Goal: Task Accomplishment & Management: Use online tool/utility

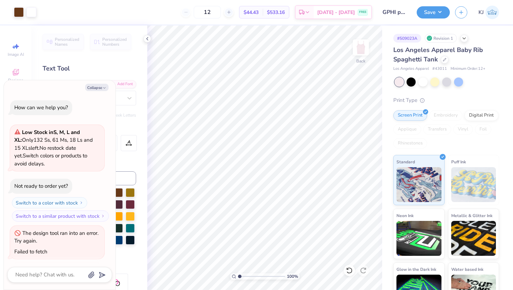
scroll to position [598, 0]
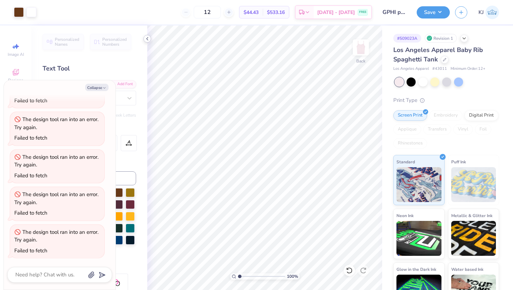
click at [148, 38] on icon at bounding box center [147, 39] width 6 height 6
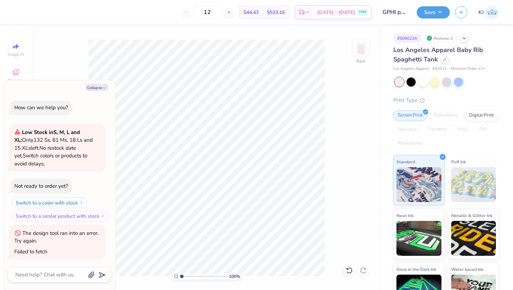
scroll to position [636, 0]
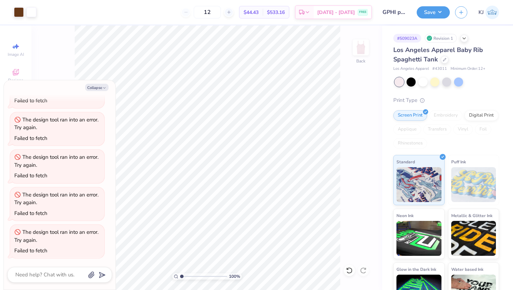
type textarea "x"
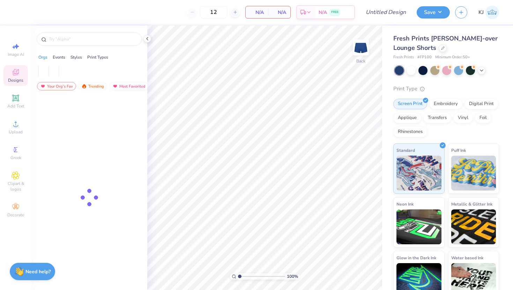
type input "50"
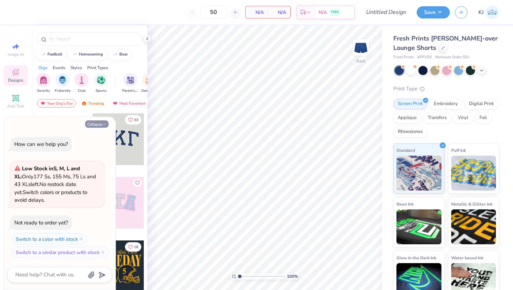
click at [92, 124] on button "Collapse" at bounding box center [96, 123] width 23 height 7
type textarea "x"
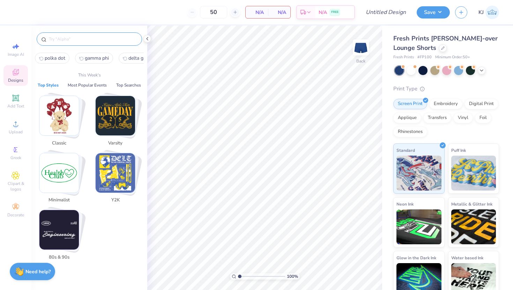
click at [89, 42] on input "text" at bounding box center [92, 39] width 89 height 7
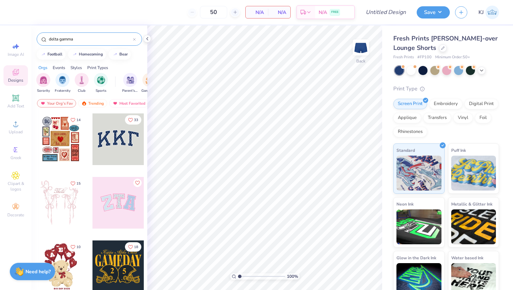
type input "delta gamma"
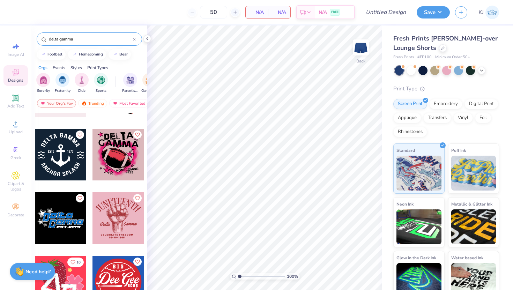
scroll to position [1625, 0]
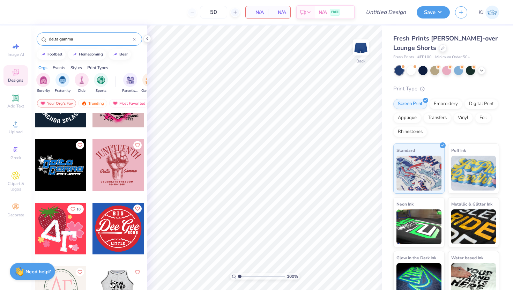
click at [72, 231] on div at bounding box center [61, 229] width 52 height 52
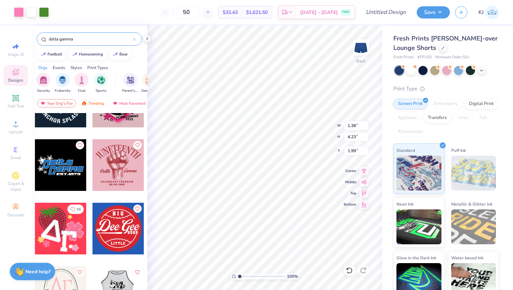
click at [66, 225] on div at bounding box center [61, 229] width 52 height 52
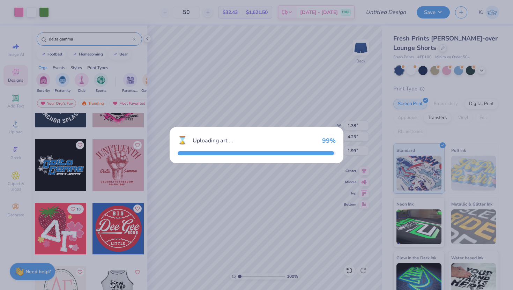
type input "1.63"
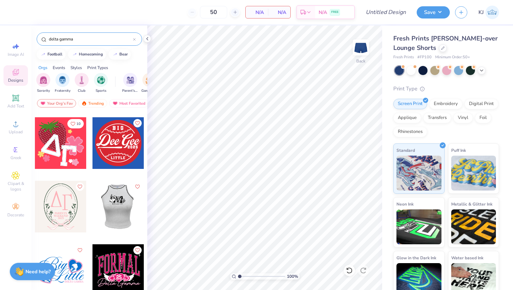
scroll to position [1711, 0]
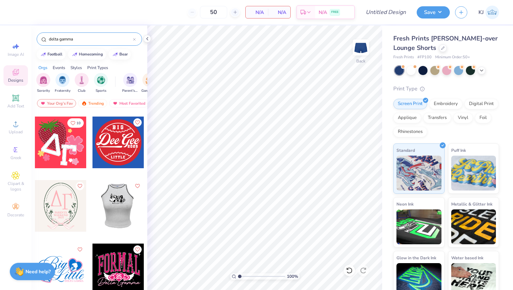
click at [60, 212] on div at bounding box center [61, 206] width 52 height 52
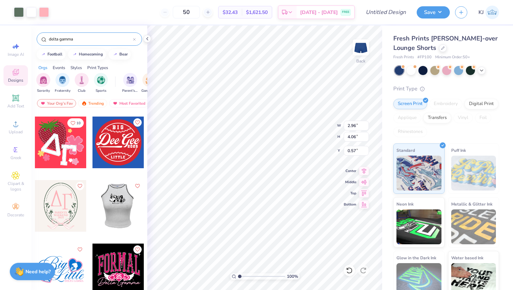
type input "2.96"
type input "4.06"
type input "0.57"
type input "0.62"
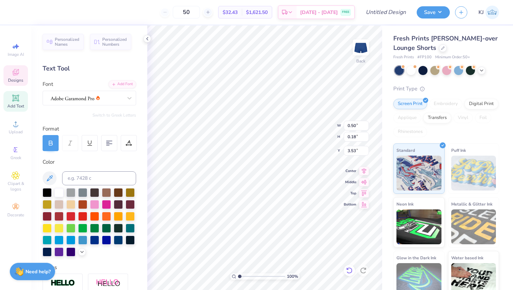
type input "1.06"
type input "0.17"
type input "3.09"
type input "0.91"
type input "0.85"
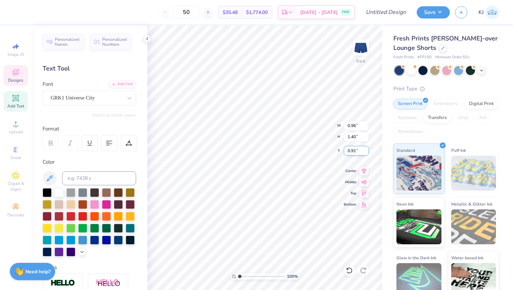
type input "1.44"
click at [354, 151] on div "100 % Back W 0.85 0.85 " H 1.44 1.44 " Y 1.46 1.46 " Center Middle Top Bottom" at bounding box center [264, 157] width 235 height 264
type input "0.91"
type input "2.35"
type input "0.65"
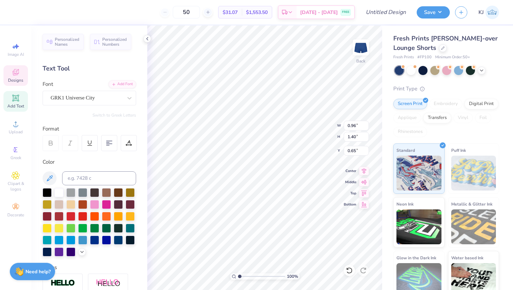
type input "0.85"
type input "1.44"
type input "0.63"
click at [354, 153] on div "100 % Back W 0.85 0.85 " H 1.44 1.44 " Y 0.63 0.63 " Center Middle Top Bottom" at bounding box center [264, 157] width 235 height 264
type input "0.61"
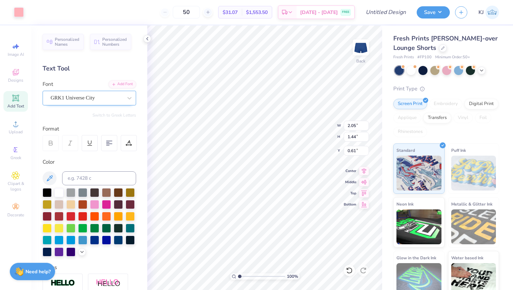
click at [96, 95] on div "GRK1 Universe City" at bounding box center [86, 97] width 73 height 11
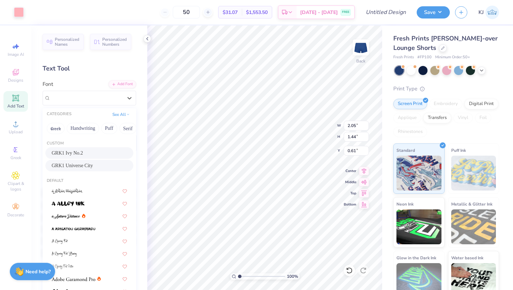
click at [97, 153] on div "GRK1 Ivy No.2" at bounding box center [89, 152] width 75 height 7
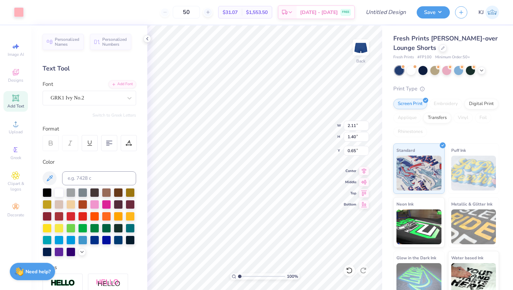
type input "2.11"
type input "1.40"
type input "0.65"
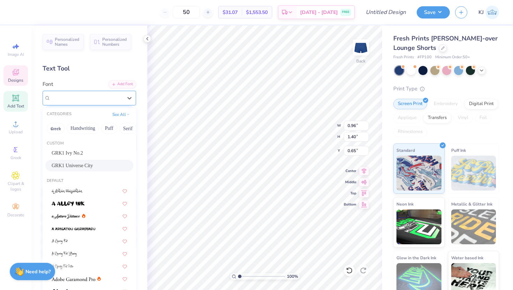
click at [101, 99] on div "GRK1 Universe City" at bounding box center [86, 97] width 73 height 11
click at [82, 152] on span "GRK1 Ivy No.2" at bounding box center [67, 152] width 31 height 7
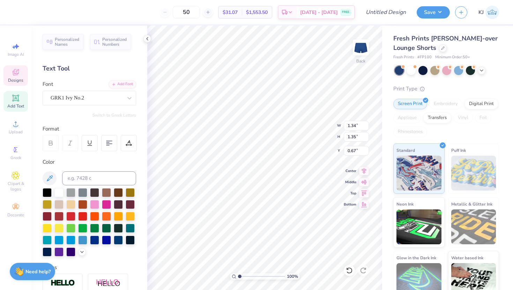
type input "1.34"
type input "1.35"
type input "0.67"
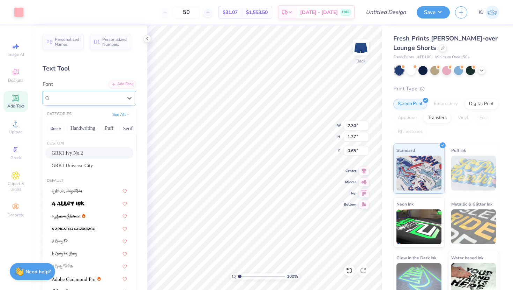
click at [87, 100] on div "GRK1 Ivy No.2" at bounding box center [86, 97] width 73 height 11
click at [97, 162] on div "GRK1 Universe City" at bounding box center [89, 165] width 75 height 7
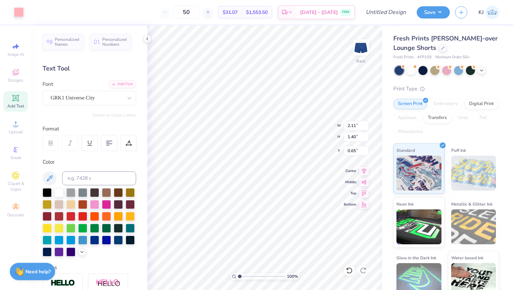
type input "2.11"
type input "1.40"
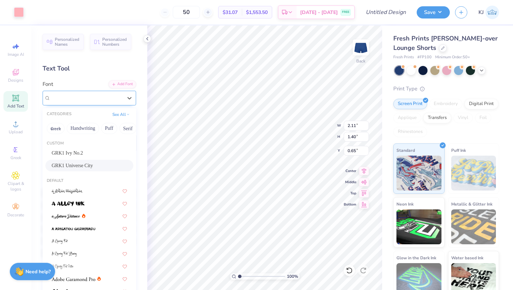
click at [69, 99] on div "GRK1 Universe City" at bounding box center [86, 97] width 73 height 11
click at [92, 166] on span "GRK1 Universe City" at bounding box center [72, 165] width 41 height 7
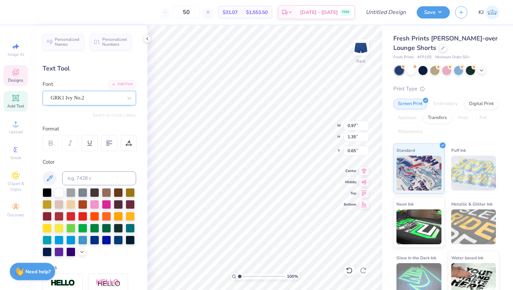
click at [90, 96] on div "GRK1 Ivy No.2" at bounding box center [86, 97] width 73 height 11
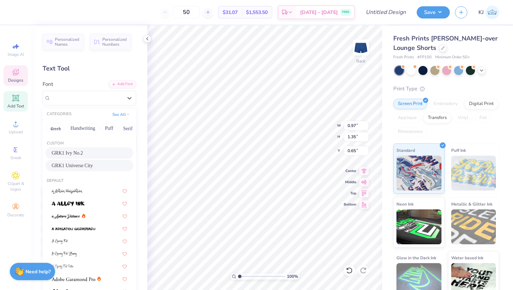
click at [99, 160] on div "GRK1 Universe City" at bounding box center [89, 166] width 88 height 12
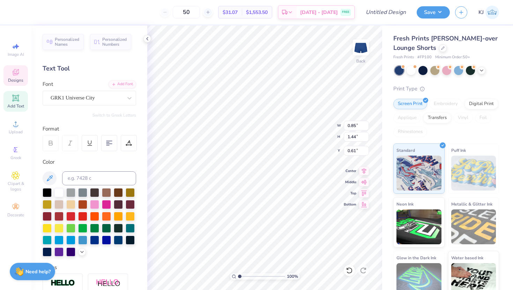
type input "0.85"
type input "1.44"
type input "0.61"
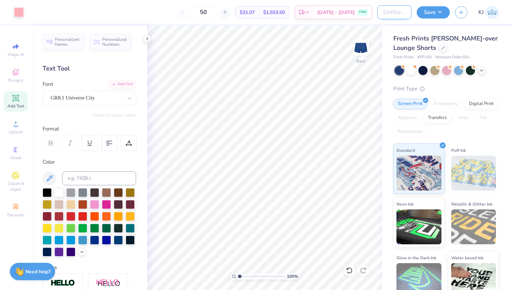
click at [395, 12] on input "Design Title" at bounding box center [394, 12] width 34 height 14
type input "DG general"
click at [433, 9] on button "Save" at bounding box center [433, 11] width 33 height 12
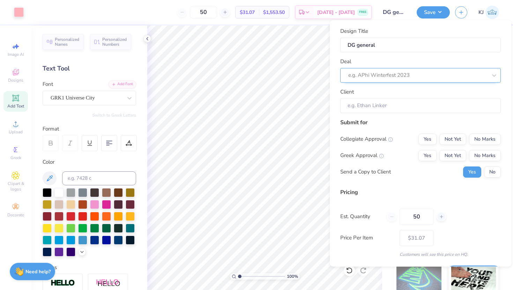
click at [401, 77] on div at bounding box center [417, 74] width 139 height 9
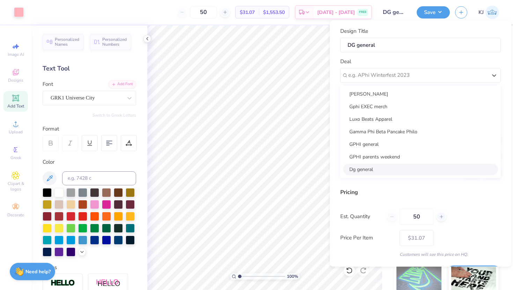
click at [388, 173] on div "Dg general" at bounding box center [420, 170] width 155 height 12
type input "[PERSON_NAME]"
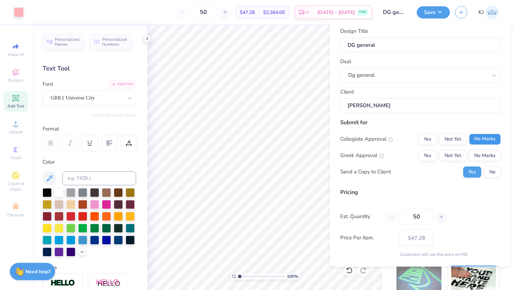
click at [480, 138] on button "No Marks" at bounding box center [485, 139] width 32 height 11
click at [432, 159] on button "Yes" at bounding box center [427, 155] width 18 height 11
type input "$36.84"
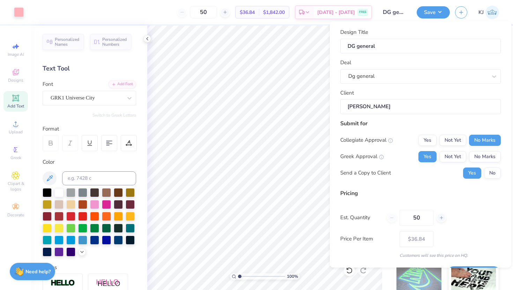
scroll to position [20, 0]
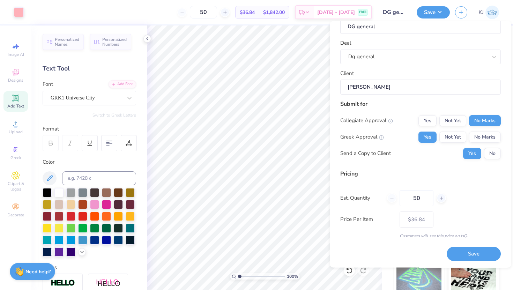
drag, startPoint x: 425, startPoint y: 195, endPoint x: 382, endPoint y: 194, distance: 42.9
click at [385, 195] on div "Est. Quantity 50" at bounding box center [420, 198] width 160 height 16
type input "200"
type input "$34.04"
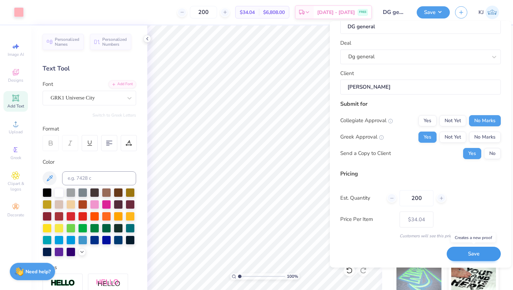
type input "200"
click at [466, 250] on button "Save" at bounding box center [474, 254] width 54 height 14
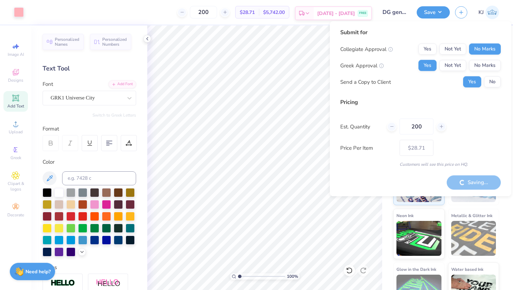
type input "– –"
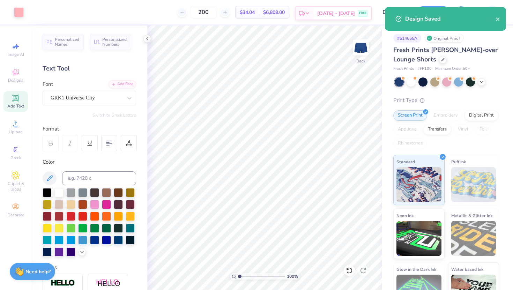
click at [335, 15] on span "[DATE] - [DATE]" at bounding box center [336, 13] width 38 height 7
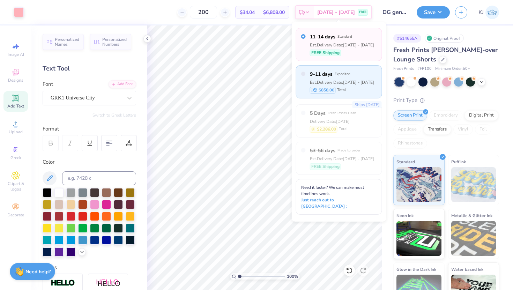
click at [361, 90] on div "$858.00 Total" at bounding box center [342, 90] width 64 height 7
radio input "false"
radio input "true"
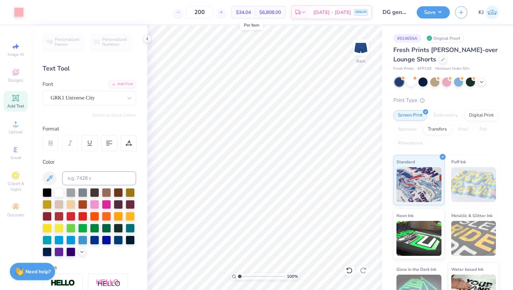
click at [250, 11] on span "$34.04" at bounding box center [243, 12] width 15 height 7
click at [463, 13] on icon "button" at bounding box center [461, 11] width 6 height 6
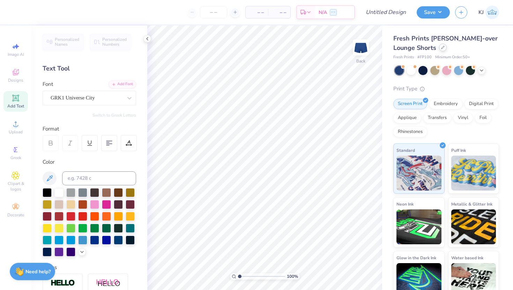
click at [443, 46] on icon at bounding box center [442, 47] width 3 height 3
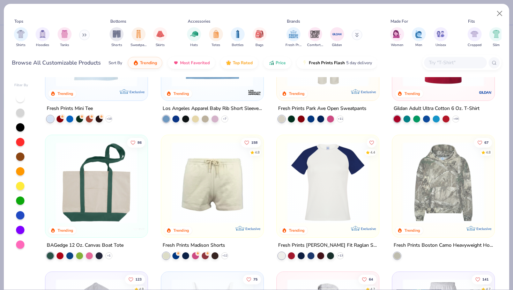
scroll to position [935, 0]
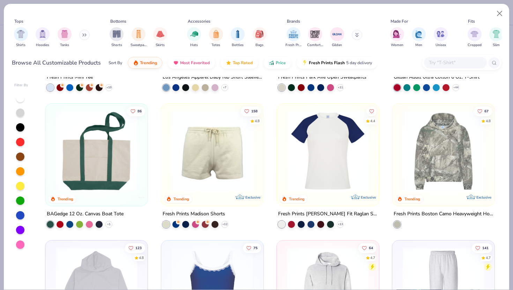
click at [337, 164] on img at bounding box center [328, 151] width 88 height 81
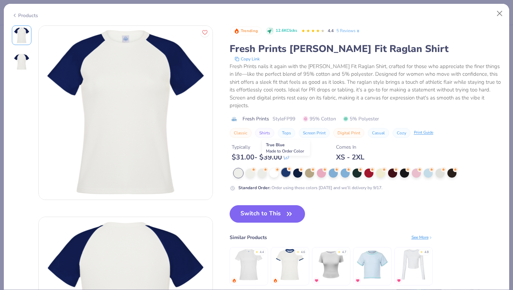
click at [289, 168] on div at bounding box center [285, 172] width 9 height 9
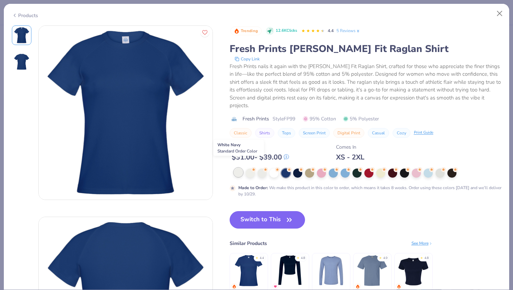
click at [237, 168] on div at bounding box center [238, 172] width 9 height 9
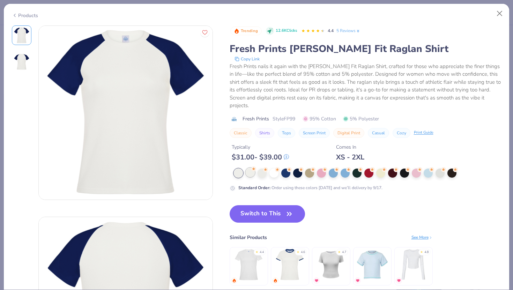
click at [251, 168] on div at bounding box center [250, 172] width 9 height 9
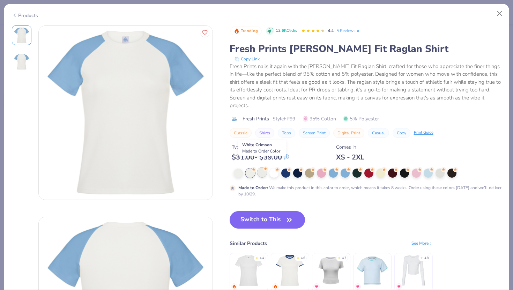
click at [262, 168] on div at bounding box center [261, 172] width 9 height 9
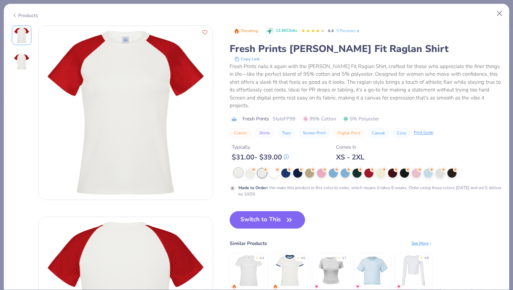
click at [236, 168] on div at bounding box center [238, 172] width 9 height 9
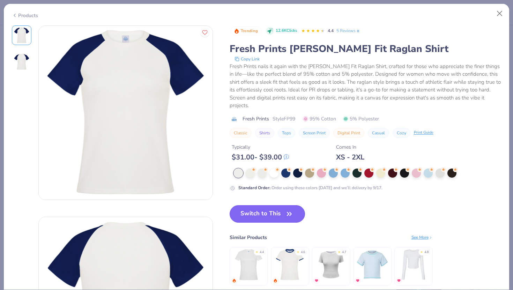
click at [278, 205] on button "Switch to This" at bounding box center [268, 213] width 76 height 17
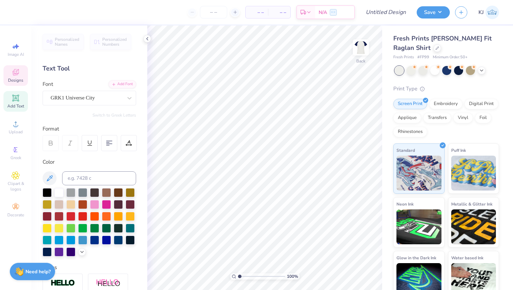
click at [16, 79] on span "Designs" at bounding box center [15, 80] width 15 height 6
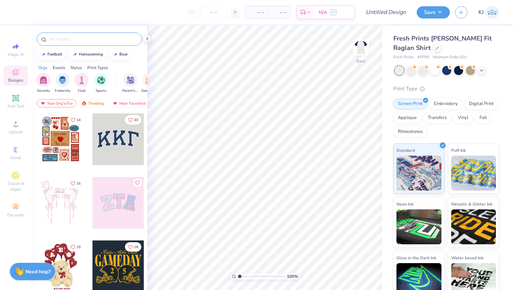
click at [82, 39] on input "text" at bounding box center [92, 39] width 89 height 7
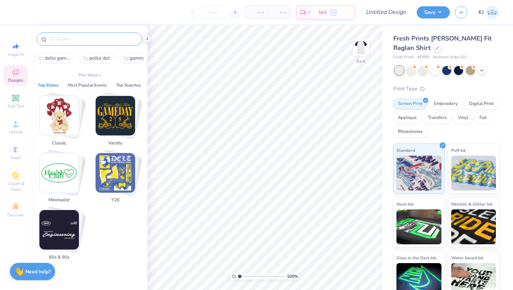
click at [61, 57] on span "delta gamma" at bounding box center [57, 58] width 25 height 7
type input "delta gamma"
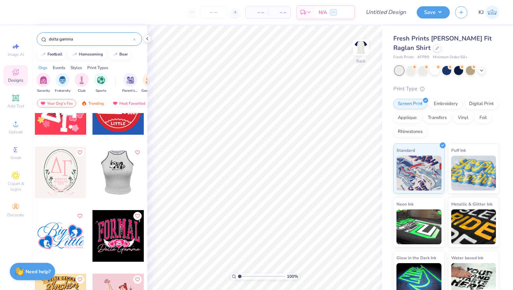
scroll to position [1744, 0]
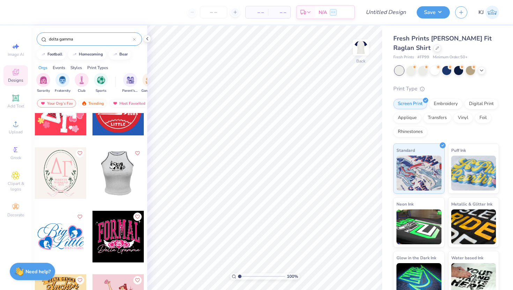
click at [66, 167] on div at bounding box center [61, 173] width 52 height 52
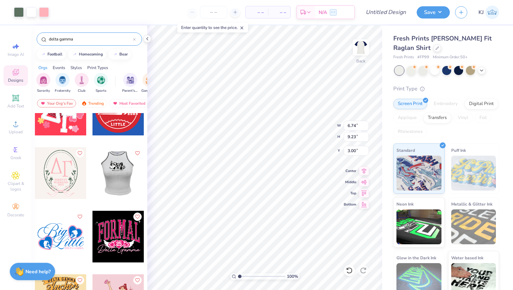
type input "6.74"
type input "9.23"
type input "3.39"
click at [364, 170] on icon at bounding box center [364, 170] width 5 height 6
click at [21, 14] on div at bounding box center [19, 12] width 10 height 10
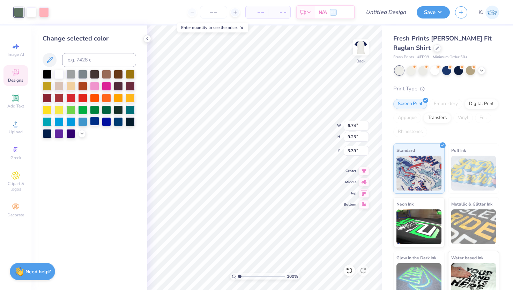
click at [96, 121] on div at bounding box center [94, 121] width 9 height 9
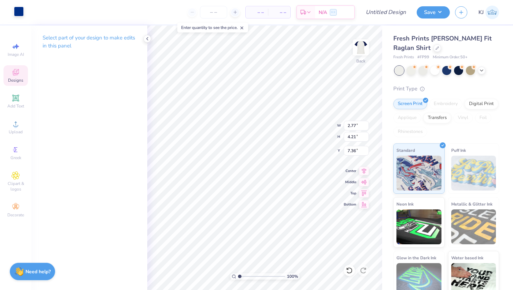
click at [17, 7] on div at bounding box center [19, 12] width 10 height 10
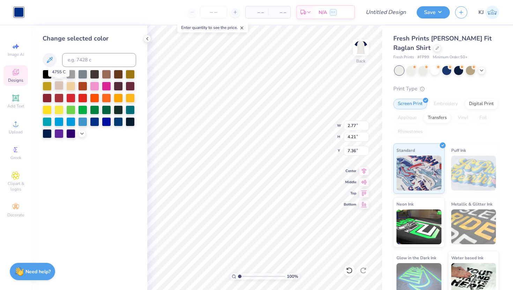
click at [60, 84] on div at bounding box center [58, 85] width 9 height 9
click at [49, 58] on icon at bounding box center [49, 60] width 8 height 8
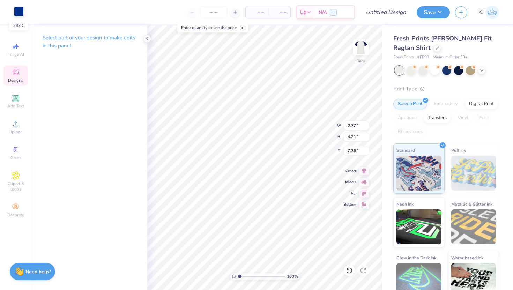
click at [18, 10] on div at bounding box center [19, 12] width 10 height 10
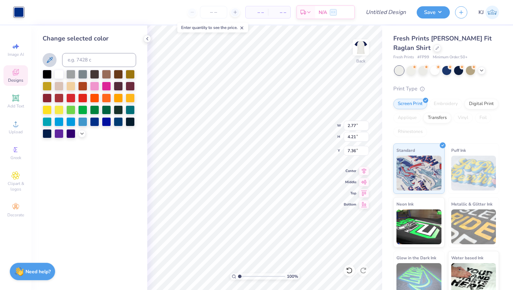
click at [50, 58] on icon at bounding box center [50, 60] width 6 height 6
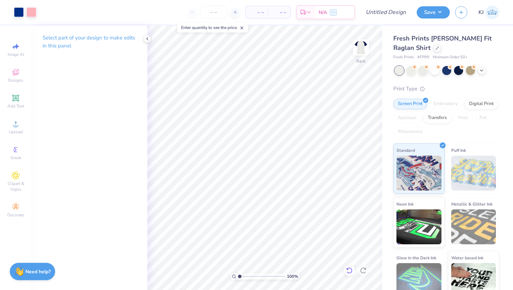
click at [348, 271] on icon at bounding box center [349, 270] width 7 height 7
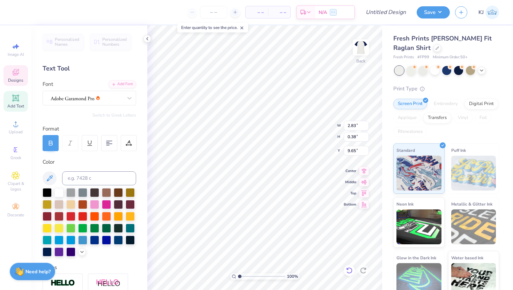
type input "2.83"
type input "0.38"
type input "9.65"
type input "1.15"
type input "0.40"
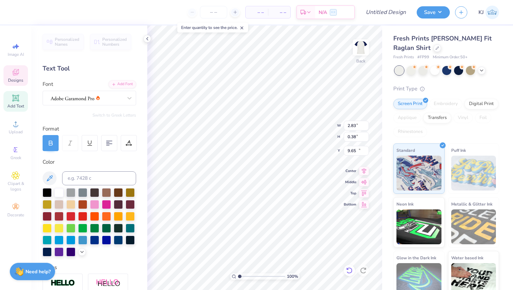
type input "10.13"
type input "5.43"
type input "1.92"
type input "3.26"
type input "6.86"
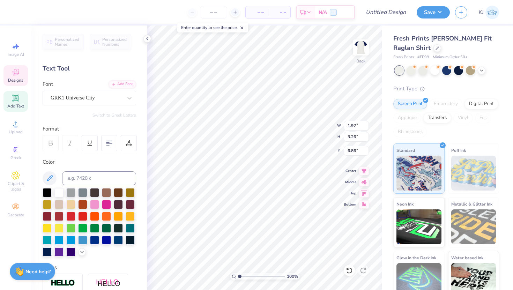
click at [15, 68] on icon at bounding box center [16, 72] width 8 height 8
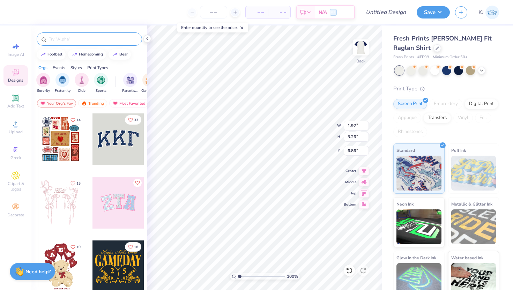
click at [68, 36] on input "text" at bounding box center [92, 39] width 89 height 7
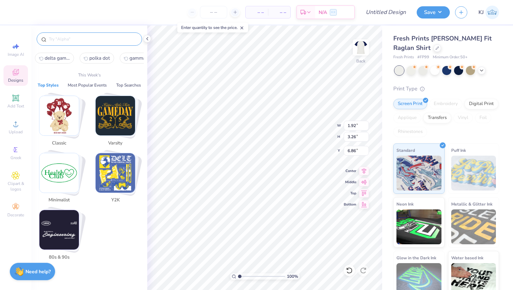
click at [58, 55] on span "delta gamma" at bounding box center [57, 58] width 25 height 7
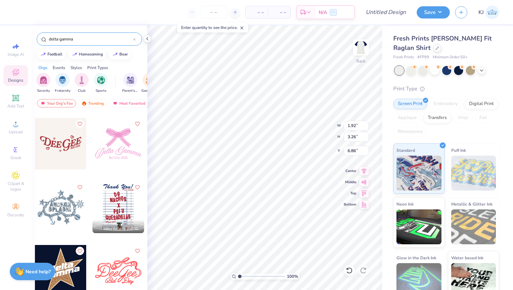
scroll to position [1141, 0]
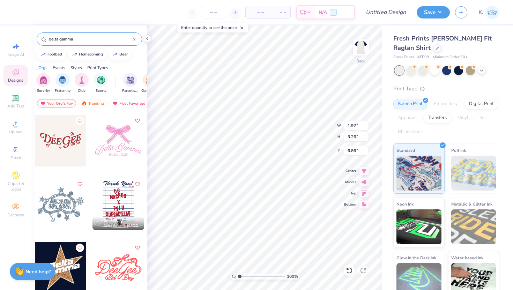
drag, startPoint x: 102, startPoint y: 38, endPoint x: 60, endPoint y: 38, distance: 42.2
click at [60, 38] on input "delta gamma" at bounding box center [90, 39] width 85 height 7
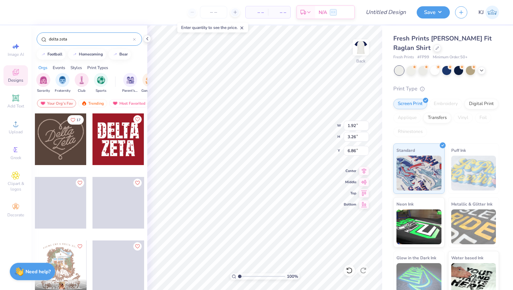
type input "delta zeta"
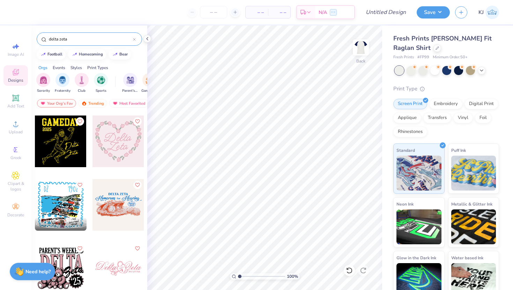
scroll to position [349, 0]
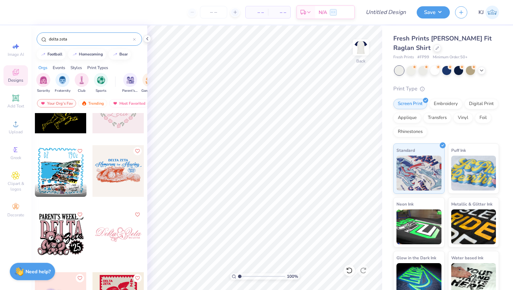
click at [123, 233] on div at bounding box center [118, 235] width 52 height 52
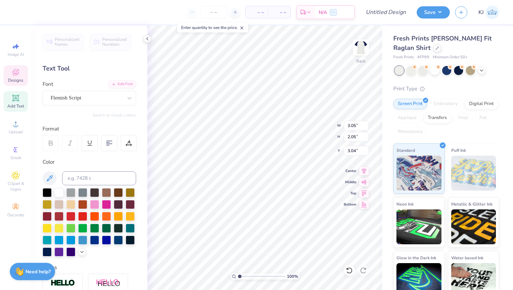
type textarea "Z"
type textarea "Gamma"
click at [302, 132] on div "100 % Back W 3.05 3.05 " H 2.05 2.05 " Y 3.04 3.04 " Center Middle Top Bottom" at bounding box center [264, 157] width 235 height 264
type input "3.17"
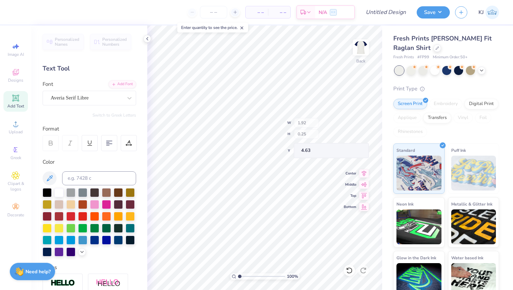
type input "8.08"
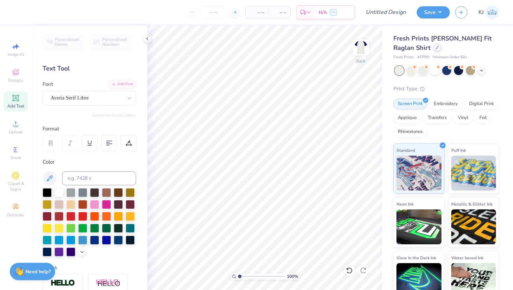
click at [435, 47] on icon at bounding box center [436, 47] width 3 height 3
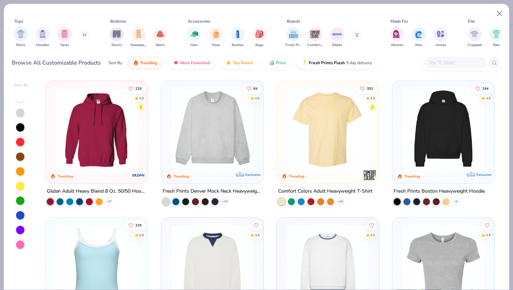
scroll to position [92, 0]
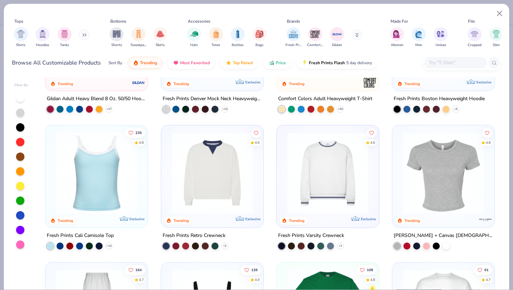
click at [99, 180] on img at bounding box center [96, 172] width 88 height 81
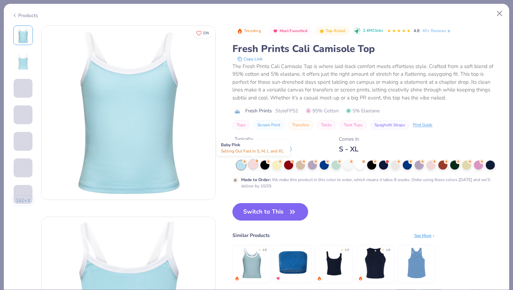
click at [255, 162] on div at bounding box center [252, 164] width 9 height 9
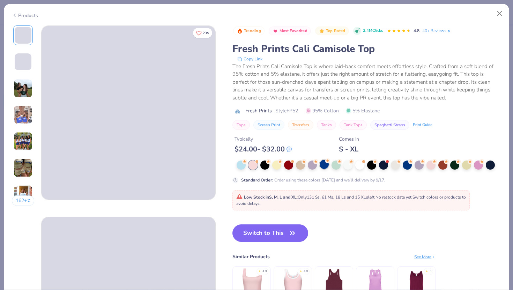
click at [324, 166] on div at bounding box center [324, 164] width 9 height 9
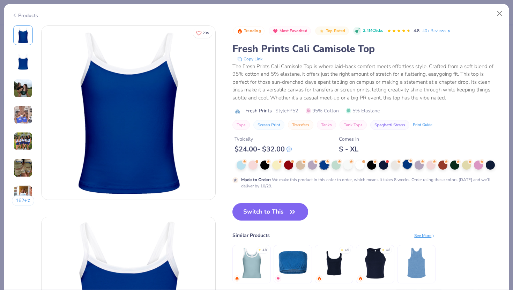
click at [408, 165] on div at bounding box center [407, 164] width 9 height 9
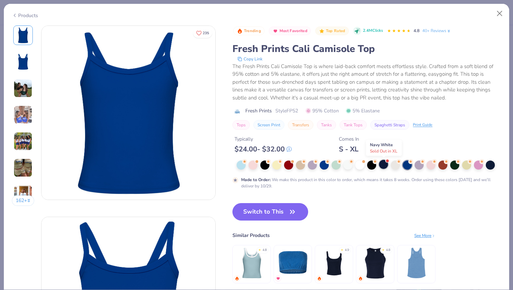
click at [384, 164] on div at bounding box center [383, 164] width 9 height 9
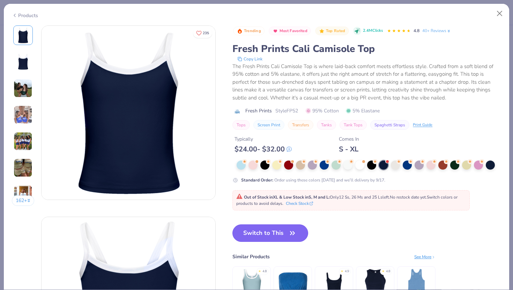
click at [252, 232] on button "Switch to This" at bounding box center [270, 232] width 76 height 17
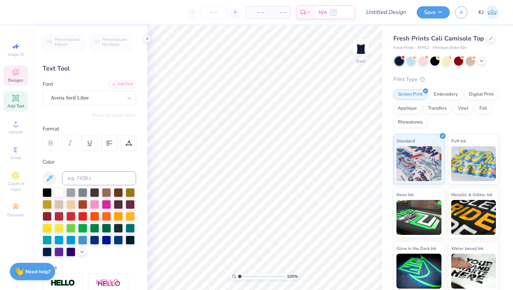
click at [13, 78] on span "Designs" at bounding box center [15, 80] width 15 height 6
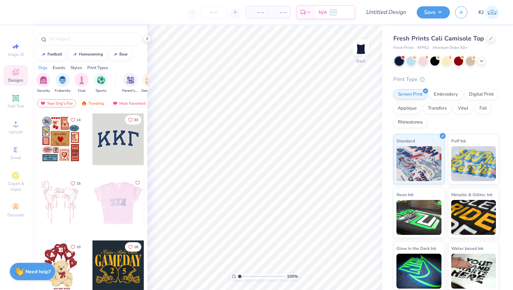
click at [119, 135] on div at bounding box center [118, 139] width 52 height 52
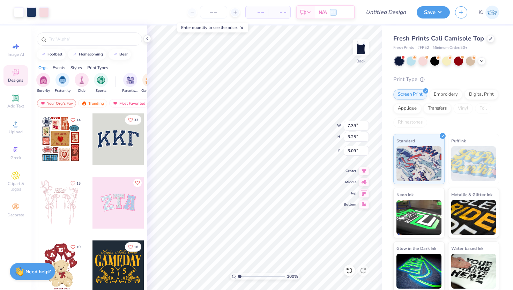
type input "3.09"
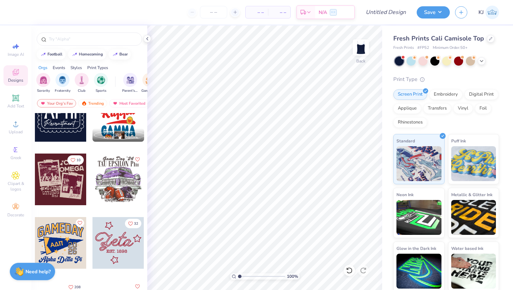
scroll to position [1302, 0]
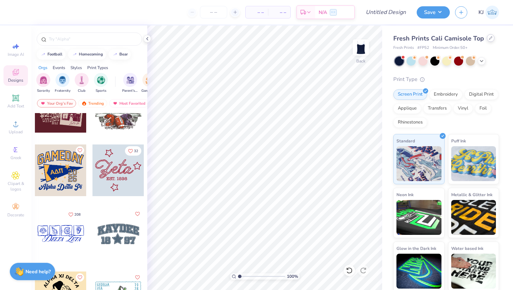
click at [489, 38] on icon at bounding box center [490, 37] width 3 height 3
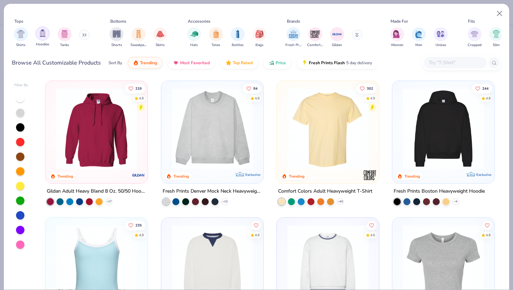
click at [42, 35] on img "filter for Hoodies" at bounding box center [43, 33] width 8 height 8
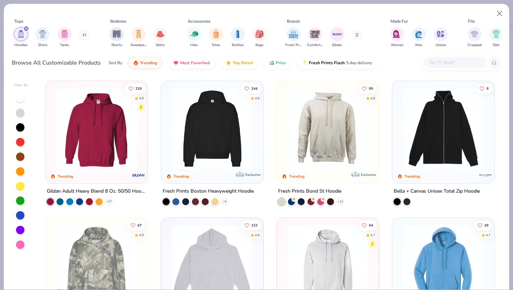
click at [218, 133] on img at bounding box center [212, 128] width 88 height 81
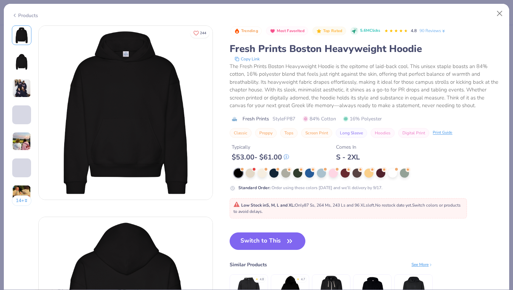
click at [20, 89] on img at bounding box center [21, 88] width 19 height 19
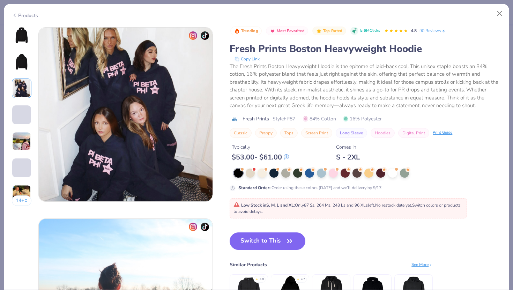
scroll to position [382, 0]
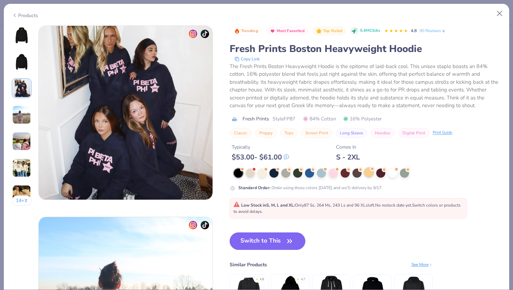
click at [366, 171] on div at bounding box center [368, 172] width 9 height 9
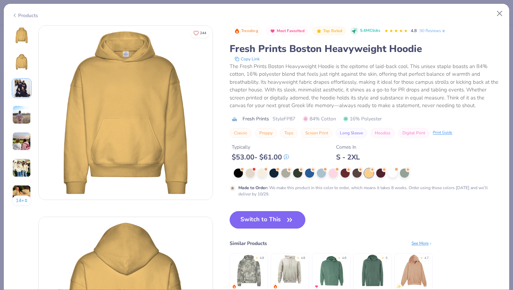
scroll to position [35, 0]
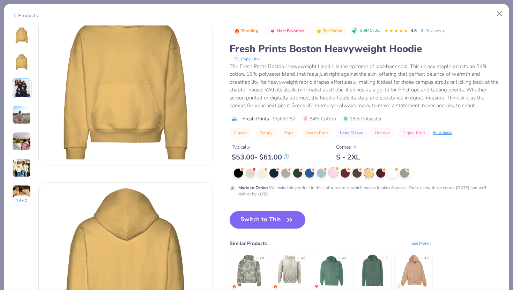
click at [332, 173] on div at bounding box center [333, 172] width 9 height 9
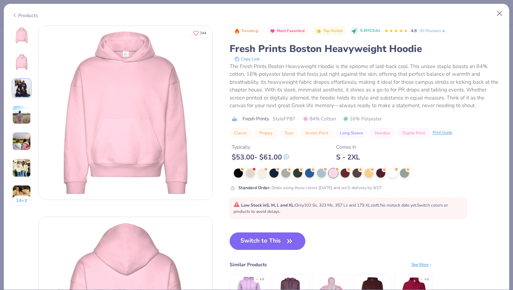
click at [20, 109] on img at bounding box center [21, 114] width 19 height 19
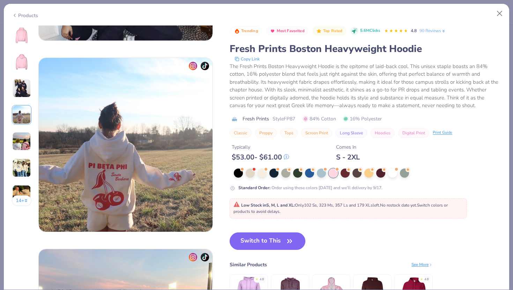
scroll to position [574, 0]
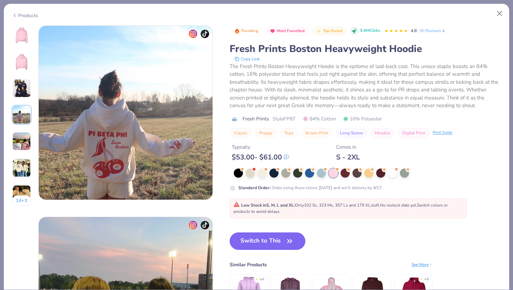
click at [20, 138] on img at bounding box center [21, 141] width 19 height 19
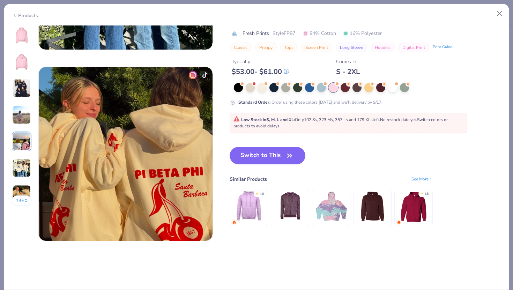
scroll to position [1121, 0]
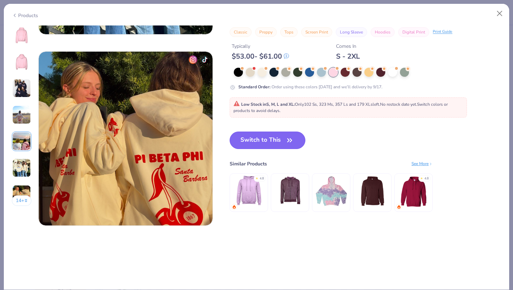
click at [278, 142] on button "Switch to This" at bounding box center [268, 140] width 76 height 17
type input "12"
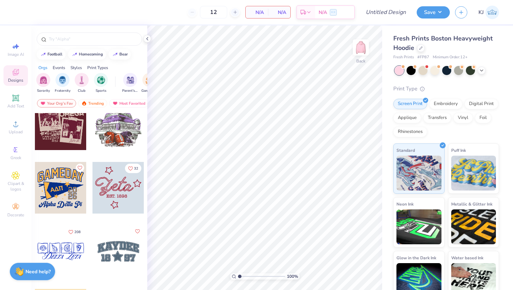
scroll to position [1287, 0]
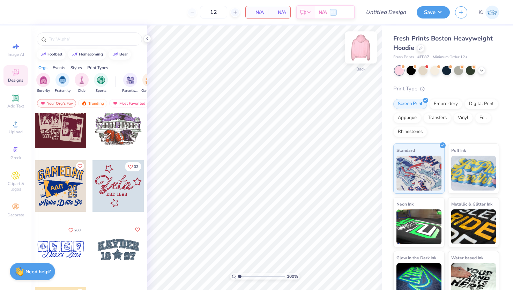
click at [363, 48] on img at bounding box center [361, 47] width 28 height 28
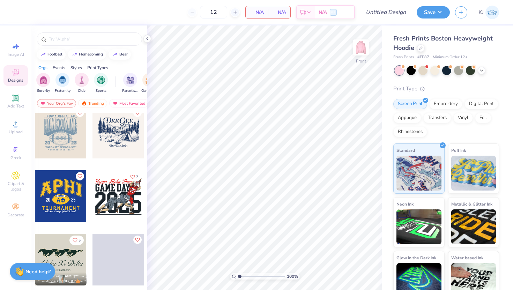
scroll to position [1531, 0]
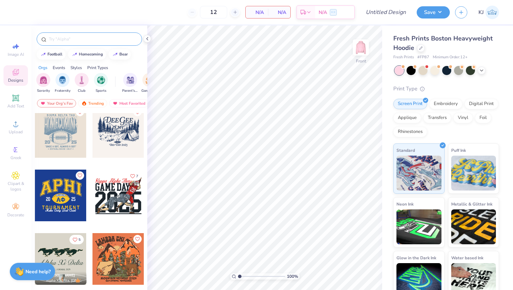
click at [85, 38] on input "text" at bounding box center [92, 39] width 89 height 7
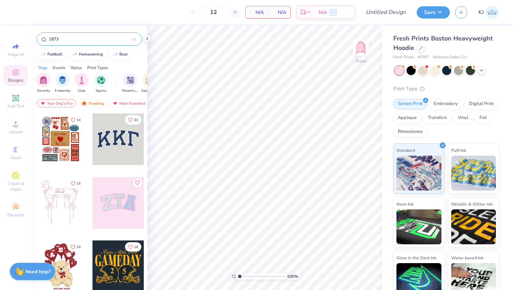
type input "1873"
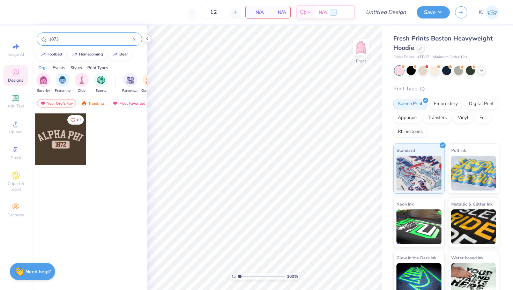
click at [134, 39] on icon at bounding box center [134, 39] width 2 height 2
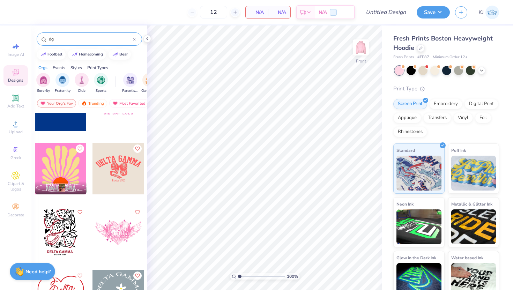
scroll to position [860, 0]
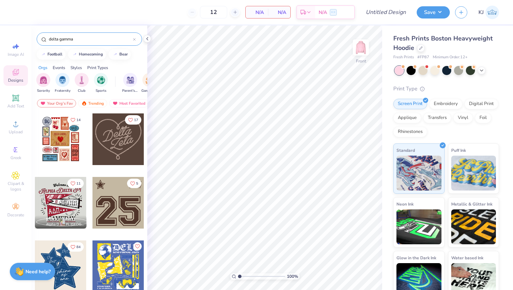
type input "delta gamma"
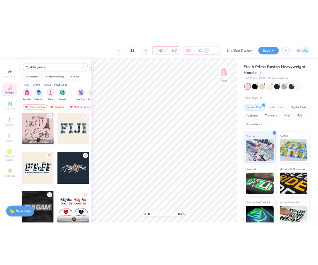
scroll to position [5208, 0]
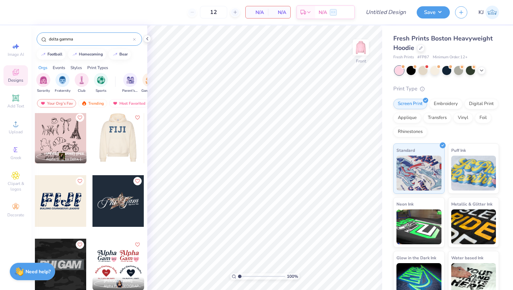
click at [126, 142] on div at bounding box center [118, 138] width 52 height 52
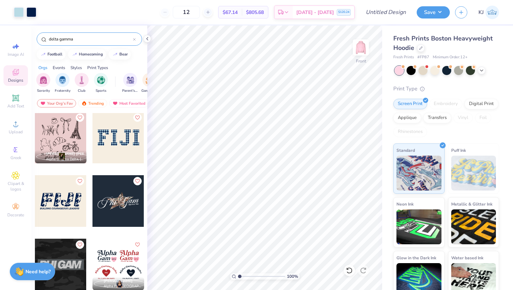
click at [14, 91] on div "Image AI Designs Add Text Upload Greek Clipart & logos Decorate" at bounding box center [15, 129] width 24 height 181
click at [15, 98] on icon at bounding box center [15, 98] width 7 height 7
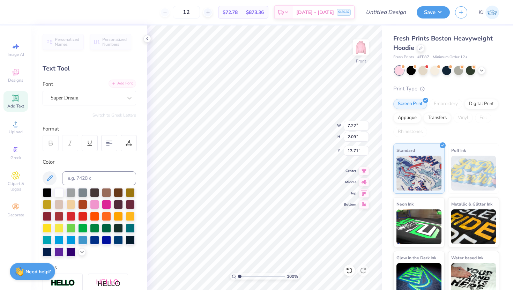
click at [120, 81] on div "Add Font" at bounding box center [122, 84] width 28 height 8
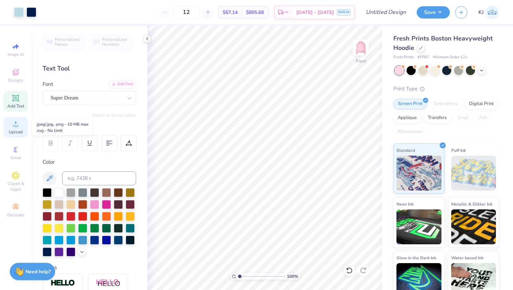
click at [16, 127] on circle at bounding box center [16, 126] width 4 height 4
click at [12, 74] on icon at bounding box center [16, 72] width 8 height 8
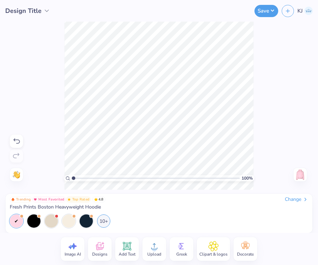
click at [153, 248] on circle at bounding box center [154, 249] width 5 height 5
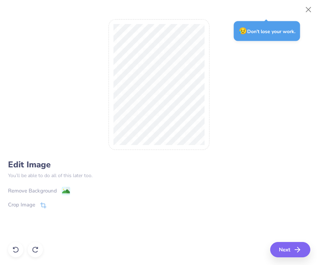
click at [64, 190] on image at bounding box center [66, 191] width 8 height 8
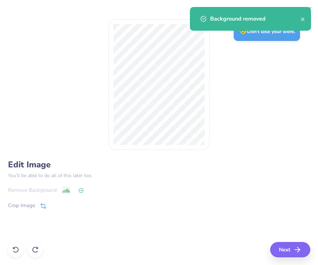
click at [40, 202] on span at bounding box center [43, 206] width 6 height 8
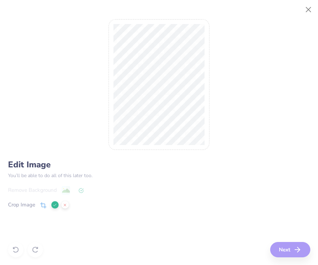
click at [212, 87] on div "Edit Image You’ll be able to do all of this later too. Remove Background Crop I…" at bounding box center [159, 132] width 302 height 249
click at [81, 190] on div "Remove Background Crop Image" at bounding box center [159, 206] width 302 height 41
click at [51, 205] on button at bounding box center [54, 204] width 7 height 7
click at [79, 188] on icon at bounding box center [81, 190] width 5 height 5
click at [69, 188] on div "Remove Background" at bounding box center [159, 190] width 302 height 9
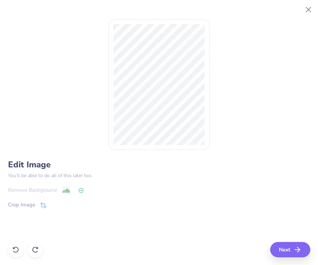
click at [57, 189] on div "Remove Background" at bounding box center [159, 190] width 302 height 9
click at [294, 249] on button "Next" at bounding box center [291, 249] width 40 height 15
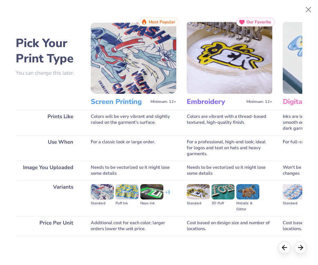
click at [215, 78] on img at bounding box center [229, 58] width 85 height 72
click at [237, 172] on div "Needs to be vectorized so it might lose some details" at bounding box center [229, 171] width 85 height 20
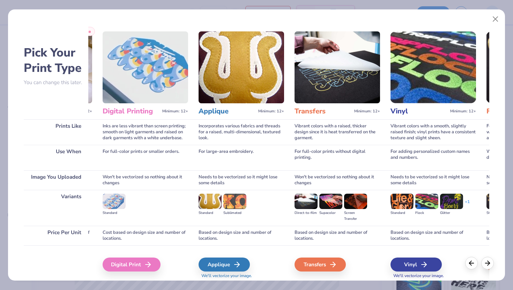
scroll to position [0, 0]
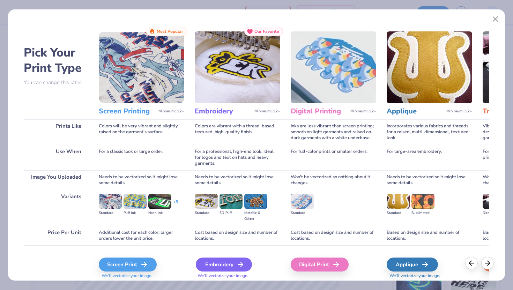
click at [230, 261] on div "Embroidery" at bounding box center [224, 264] width 56 height 14
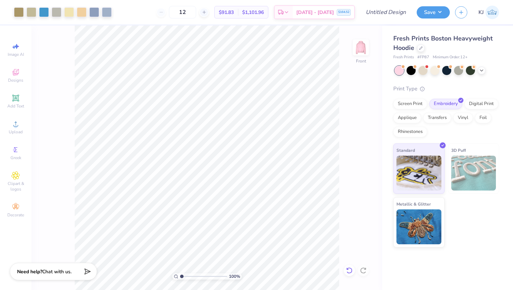
click at [348, 270] on icon at bounding box center [349, 270] width 7 height 7
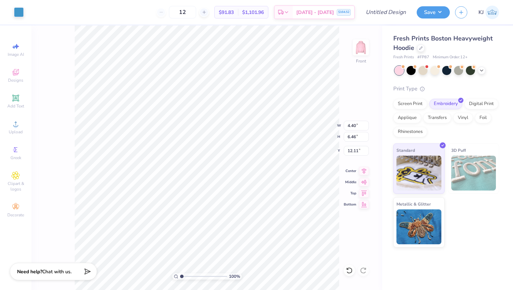
type input "12.11"
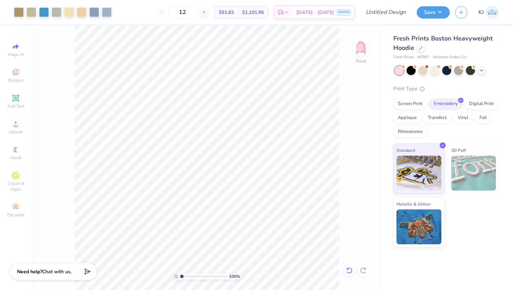
click at [347, 269] on icon at bounding box center [347, 268] width 1 height 1
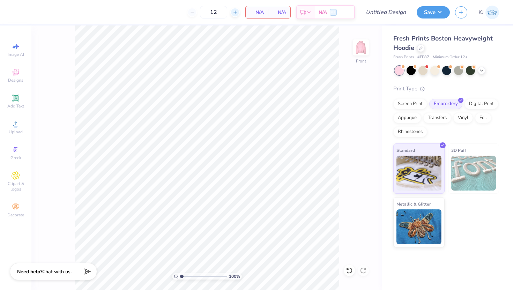
click at [236, 11] on icon at bounding box center [235, 12] width 5 height 5
type input "13"
click at [16, 208] on icon at bounding box center [15, 206] width 7 height 5
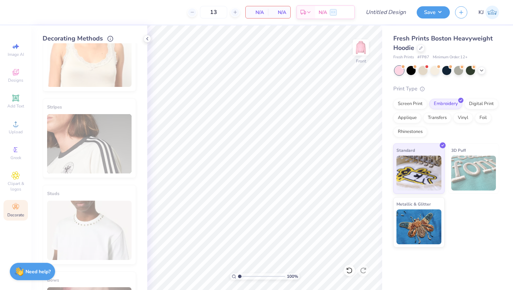
scroll to position [365, 0]
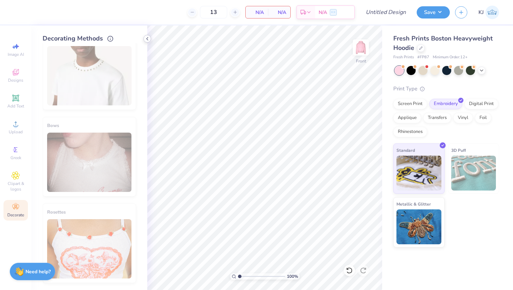
click at [147, 37] on icon at bounding box center [147, 39] width 6 height 6
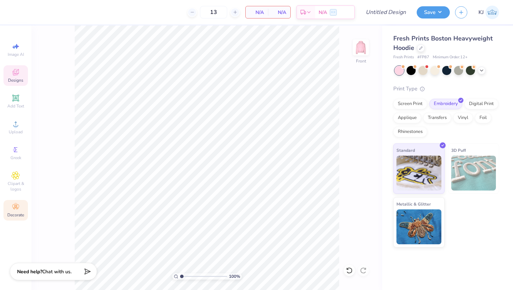
click at [17, 76] on icon at bounding box center [16, 72] width 8 height 8
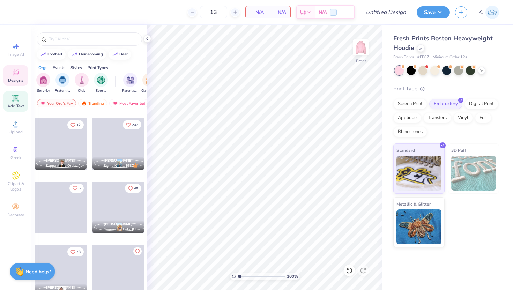
scroll to position [3880, 0]
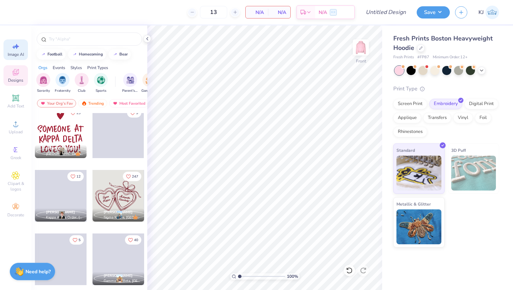
click at [17, 48] on icon at bounding box center [16, 46] width 5 height 5
select select "4"
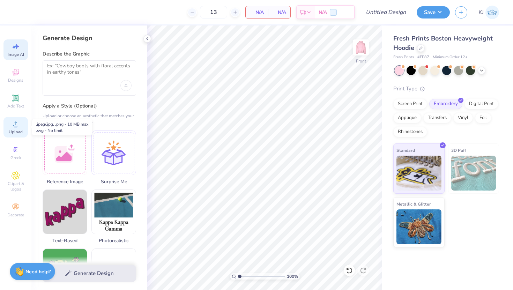
click at [16, 126] on circle at bounding box center [16, 126] width 4 height 4
click at [75, 149] on div at bounding box center [65, 151] width 45 height 45
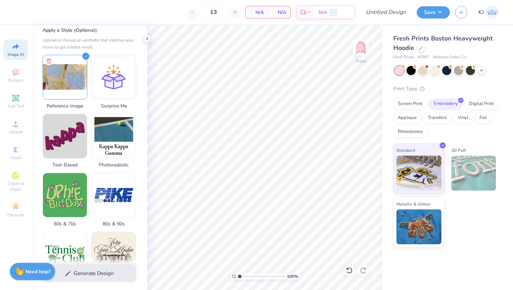
scroll to position [70, 0]
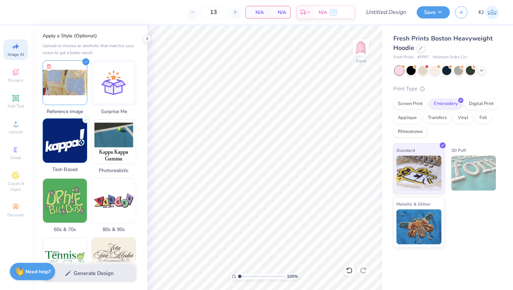
click at [65, 136] on img at bounding box center [65, 141] width 44 height 44
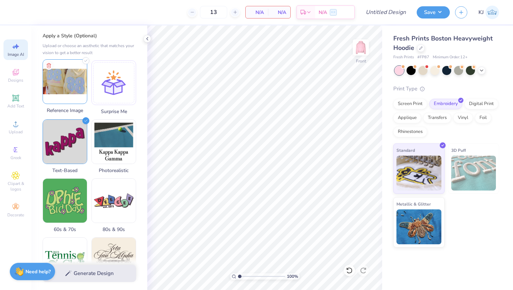
click at [70, 73] on img at bounding box center [65, 82] width 44 height 44
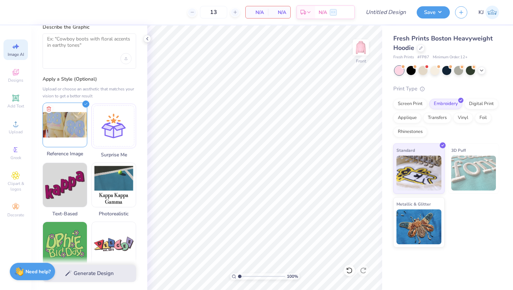
scroll to position [0, 0]
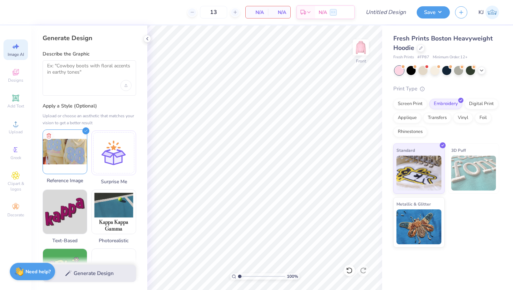
click at [81, 135] on img at bounding box center [65, 152] width 44 height 44
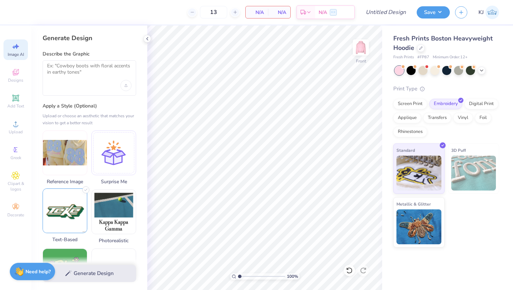
click at [70, 208] on img at bounding box center [65, 211] width 44 height 44
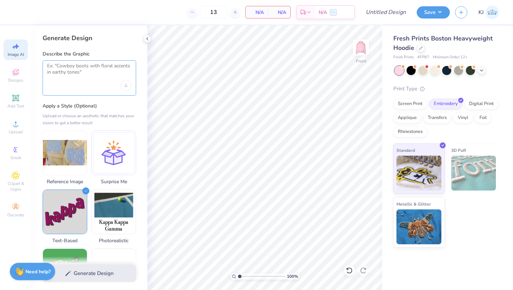
click at [80, 76] on textarea at bounding box center [89, 71] width 84 height 17
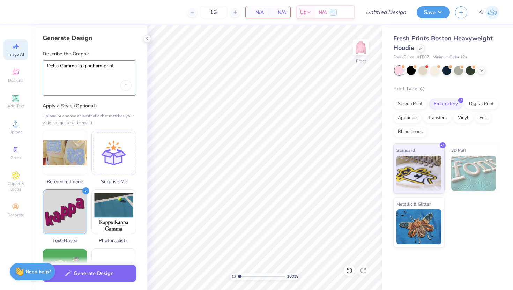
click at [76, 68] on textarea "Delta Gamma in gingham print" at bounding box center [89, 71] width 84 height 17
drag, startPoint x: 76, startPoint y: 68, endPoint x: 24, endPoint y: 67, distance: 52.0
click at [24, 67] on div "13 N/A Per Item N/A Total Est. Delivery N/A – – Design Title Save KJ Image AI D…" at bounding box center [256, 145] width 513 height 290
click at [107, 68] on textarea "1873 in gingham print" at bounding box center [89, 71] width 84 height 17
type textarea "1873 in gingham print on the back"
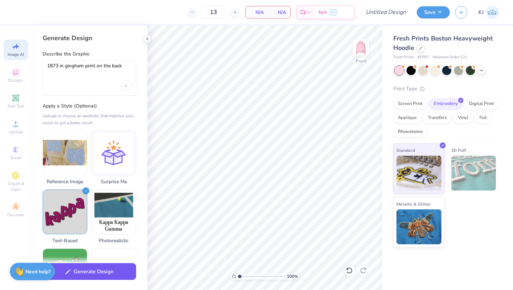
click at [103, 271] on button "Generate Design" at bounding box center [89, 271] width 93 height 17
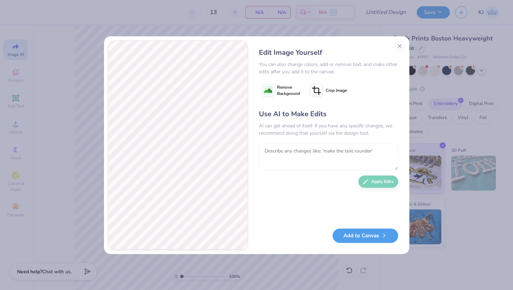
click at [302, 155] on textarea at bounding box center [328, 156] width 139 height 27
type textarea "no flowers and stuff around it. just the numbers and make the gingham in baby b…"
click at [369, 182] on button "Apply Edits" at bounding box center [378, 180] width 40 height 12
click at [328, 159] on textarea at bounding box center [328, 156] width 139 height 27
type textarea "make the text less round"
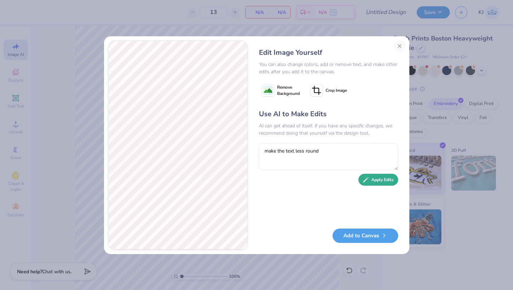
click at [378, 181] on button "Apply Edits" at bounding box center [378, 180] width 40 height 12
